Goal: Find specific page/section: Find specific page/section

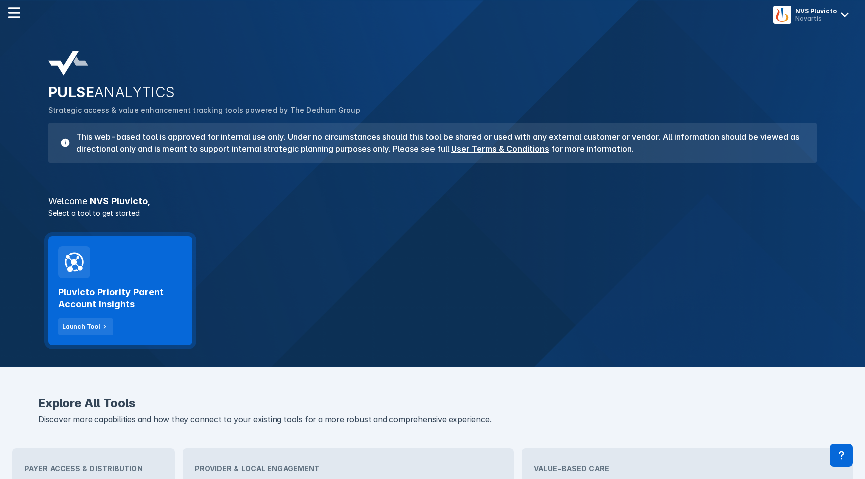
click at [68, 277] on div at bounding box center [74, 263] width 32 height 32
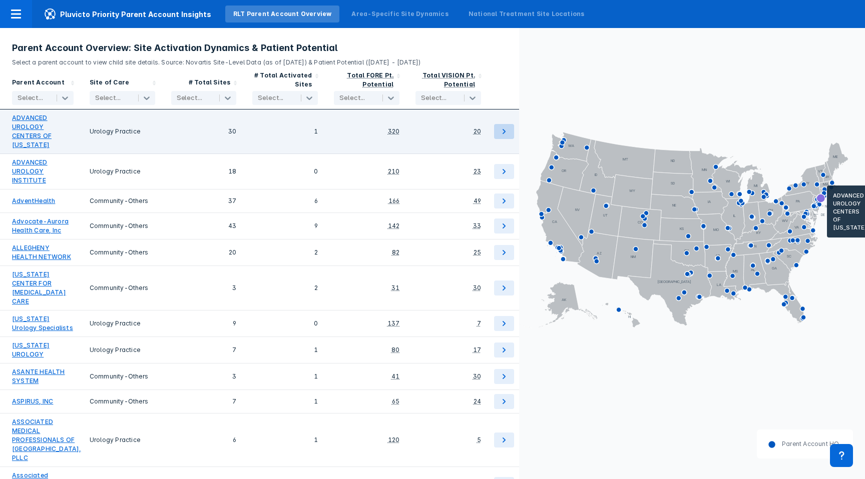
click at [502, 128] on icon at bounding box center [504, 132] width 12 height 12
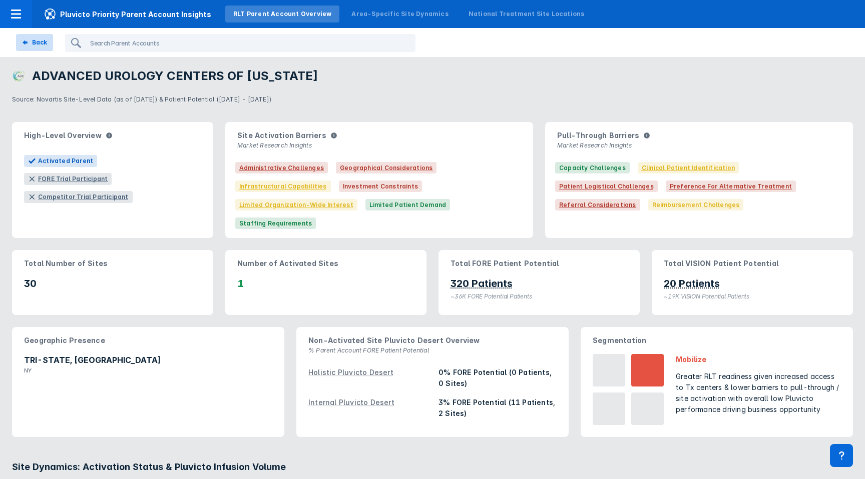
click at [30, 43] on div "Back" at bounding box center [34, 42] width 25 height 9
